Goal: Find specific page/section: Find specific page/section

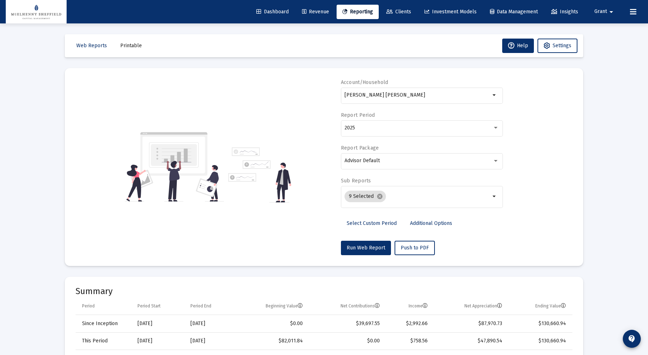
select select "View all"
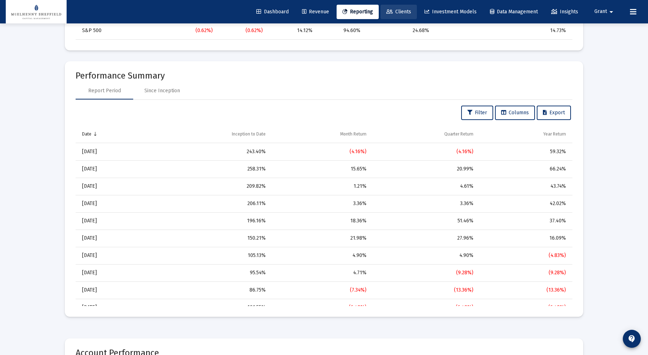
click at [412, 9] on link "Clients" at bounding box center [399, 12] width 36 height 14
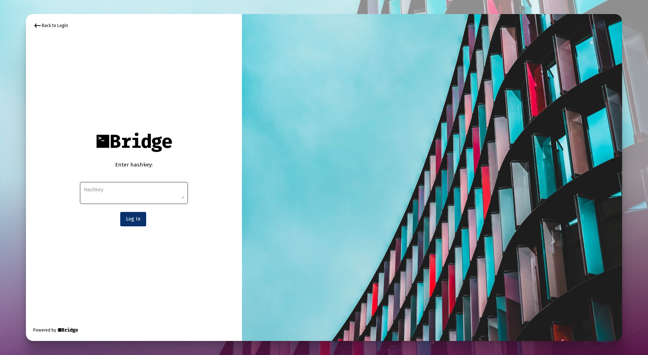
click at [123, 186] on textarea at bounding box center [134, 192] width 100 height 13
click at [146, 190] on textarea at bounding box center [134, 192] width 100 height 13
paste textarea "cada166b539538adb946643fcdae98f618c7602e5467b72592e34d3236a8a1d50bc176381199990…"
type textarea "cada166b539538adb946643fcdae98f618c7602e5467b72592e34d3236a8a1d50bc176381199990…"
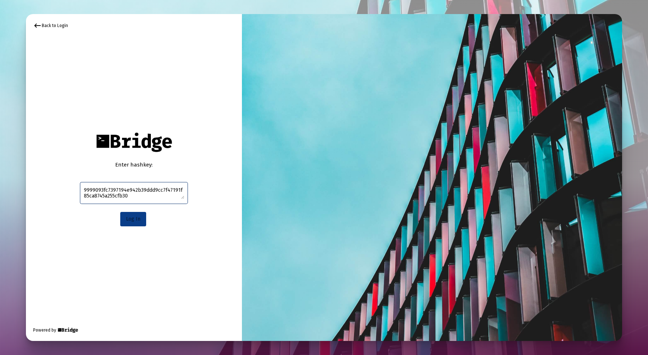
click at [129, 224] on button "Log In" at bounding box center [133, 219] width 26 height 14
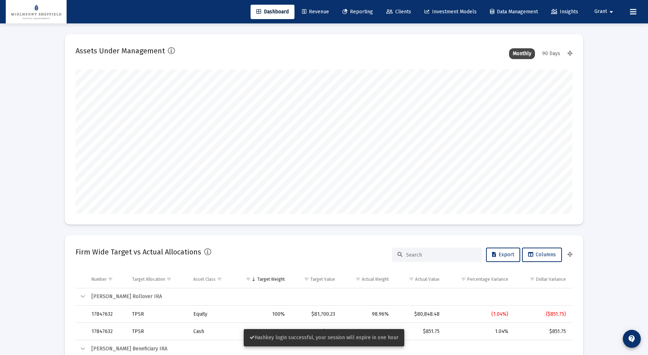
scroll to position [144, 268]
click at [400, 12] on span "Clients" at bounding box center [399, 12] width 25 height 6
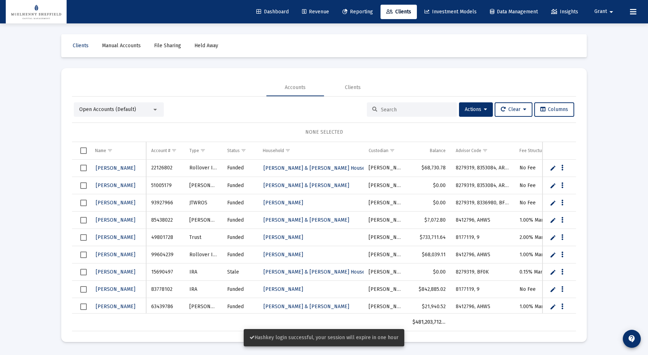
click at [399, 105] on div at bounding box center [412, 109] width 90 height 14
click at [400, 108] on input at bounding box center [416, 110] width 71 height 6
paste input "88746983"
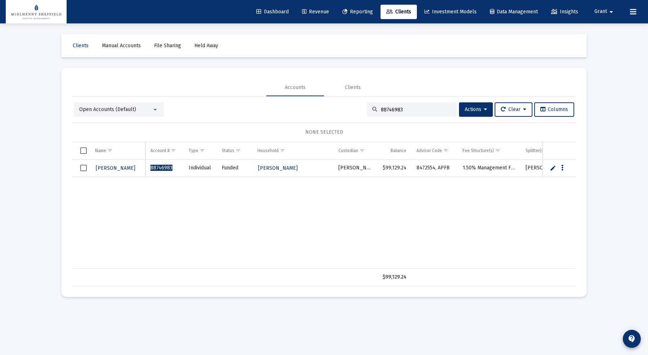
type input "88746983"
click at [120, 168] on span "[PERSON_NAME]" at bounding box center [116, 168] width 40 height 6
click at [122, 167] on span "[PERSON_NAME]" at bounding box center [116, 168] width 40 height 6
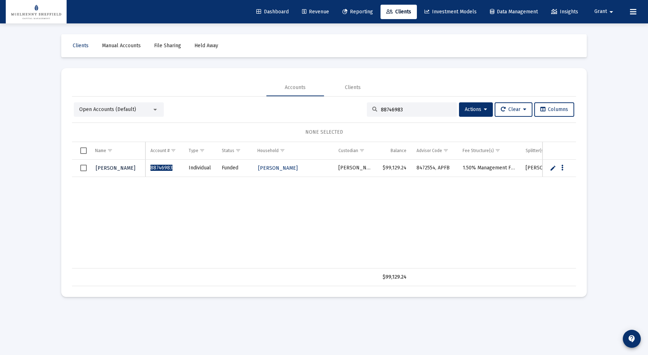
click at [122, 167] on span "[PERSON_NAME]" at bounding box center [116, 168] width 40 height 6
